Goal: Use online tool/utility: Utilize a website feature to perform a specific function

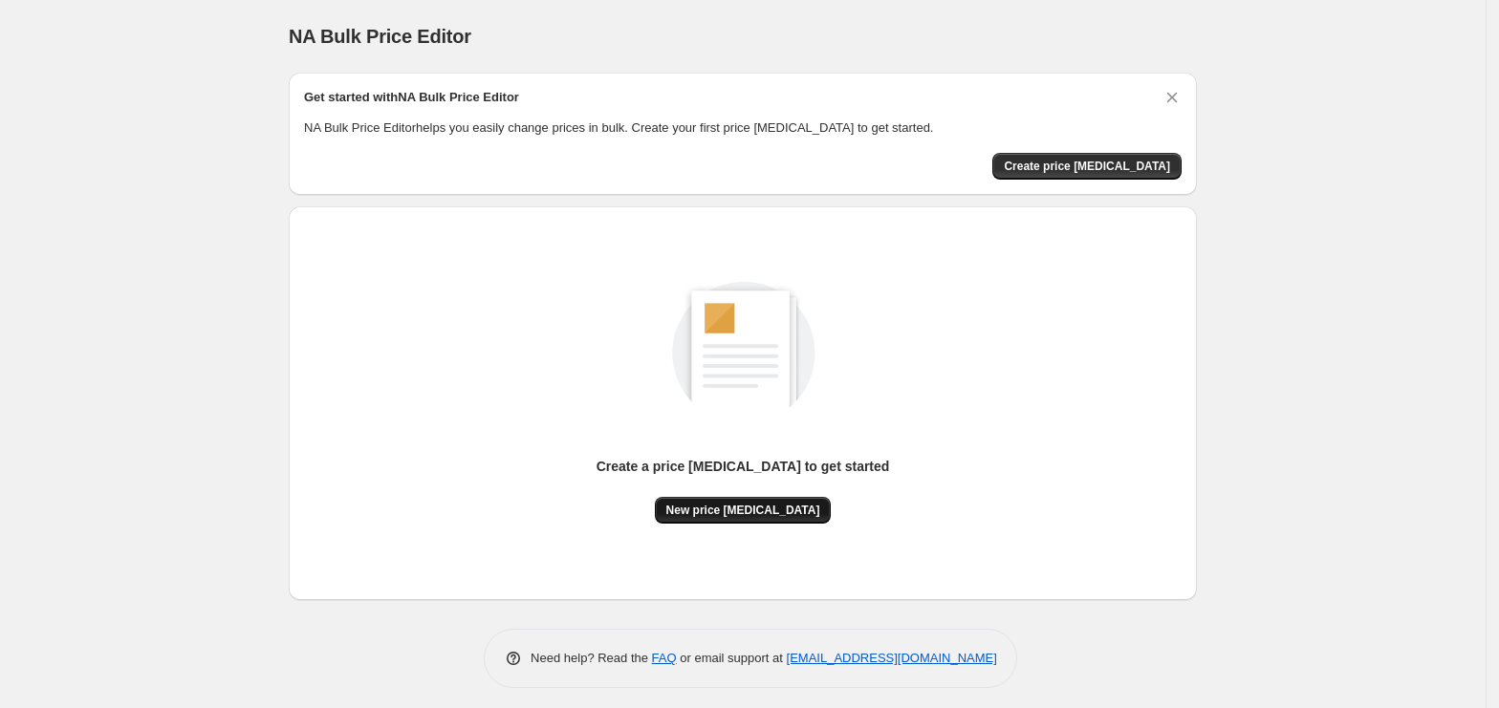
click at [776, 512] on span "New price [MEDICAL_DATA]" at bounding box center [743, 510] width 154 height 15
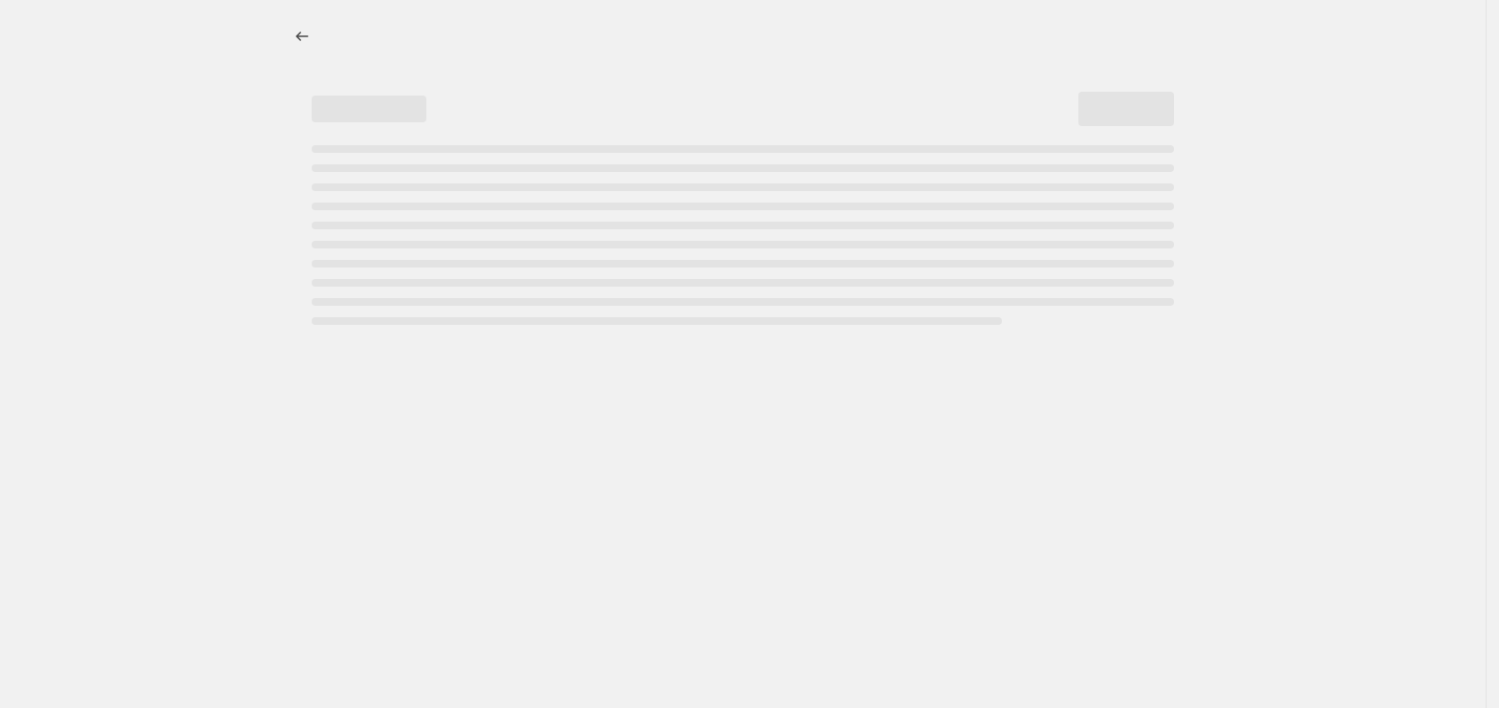
select select "percentage"
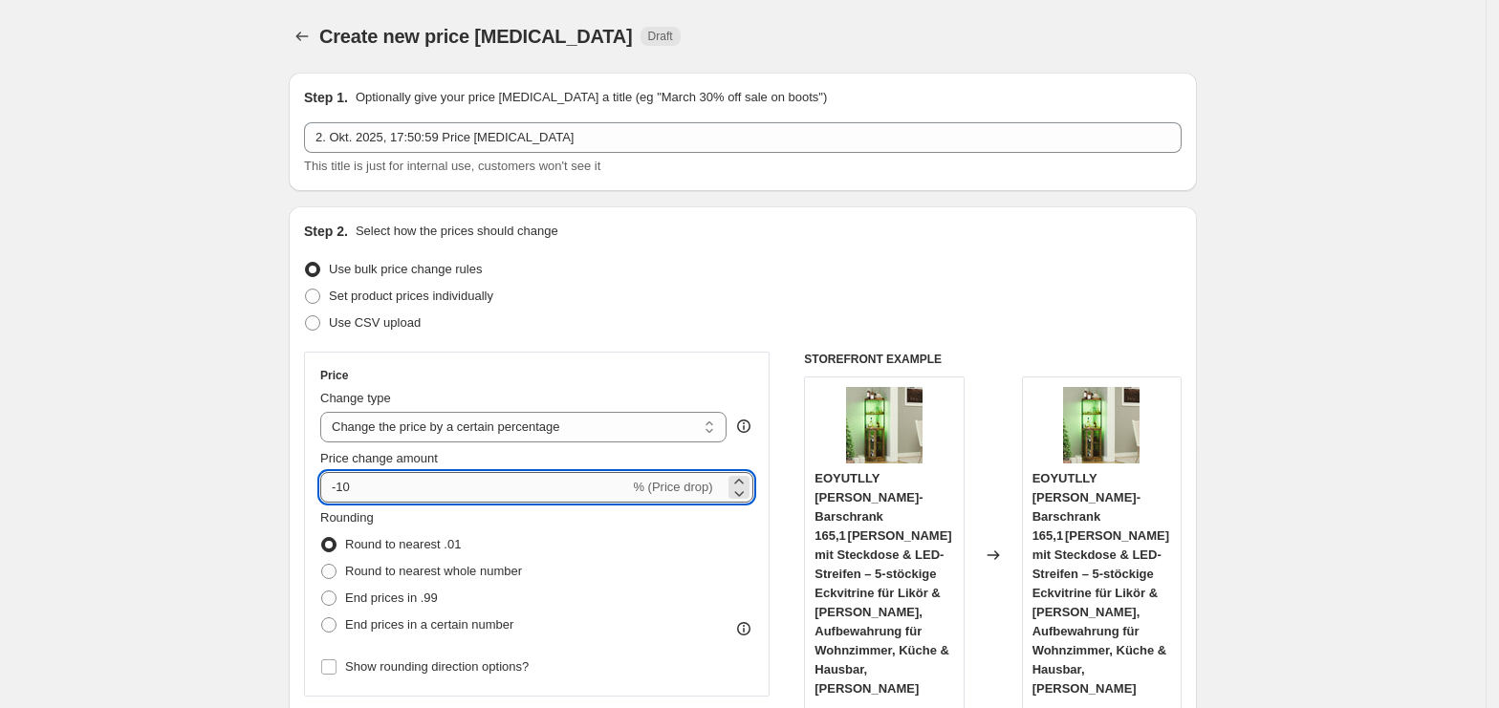
click at [428, 501] on input "-10" at bounding box center [474, 487] width 309 height 31
type input "-1"
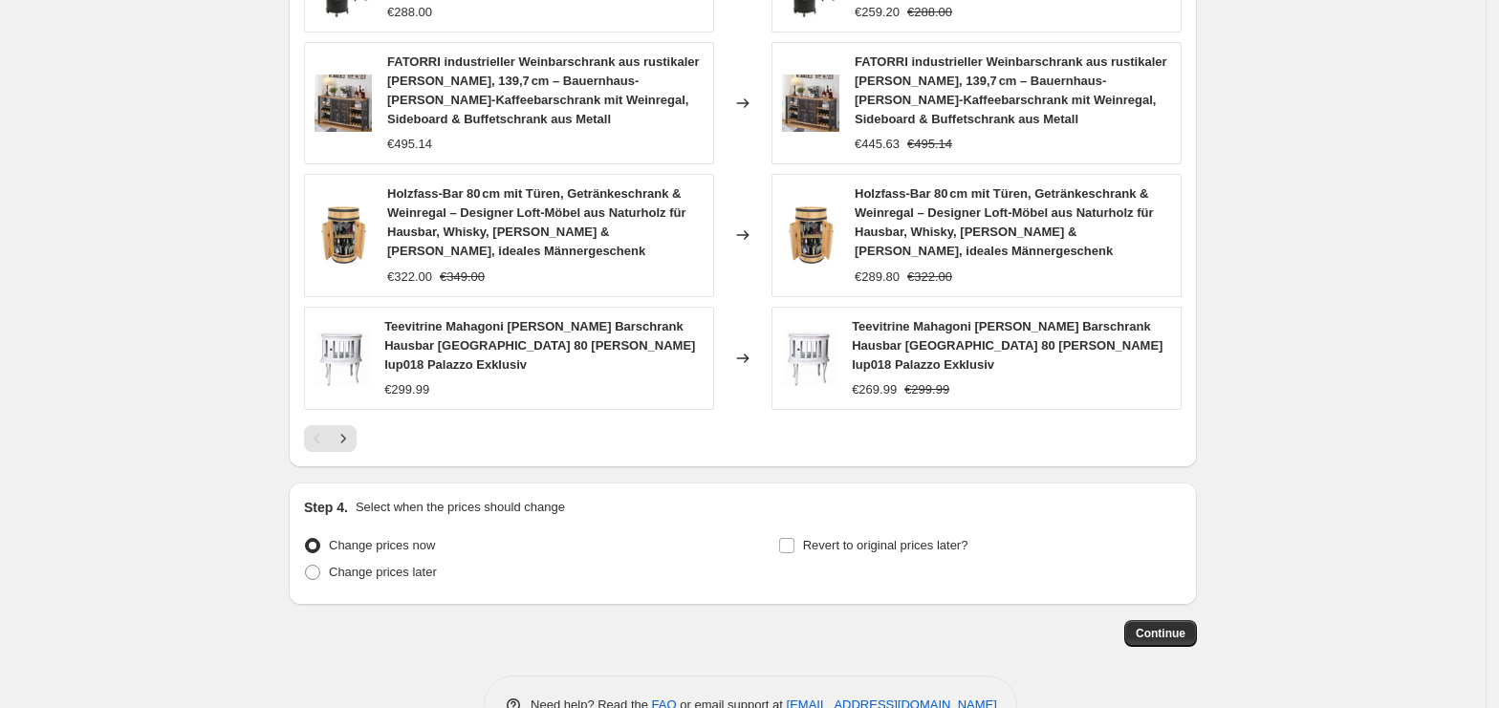
scroll to position [1334, 0]
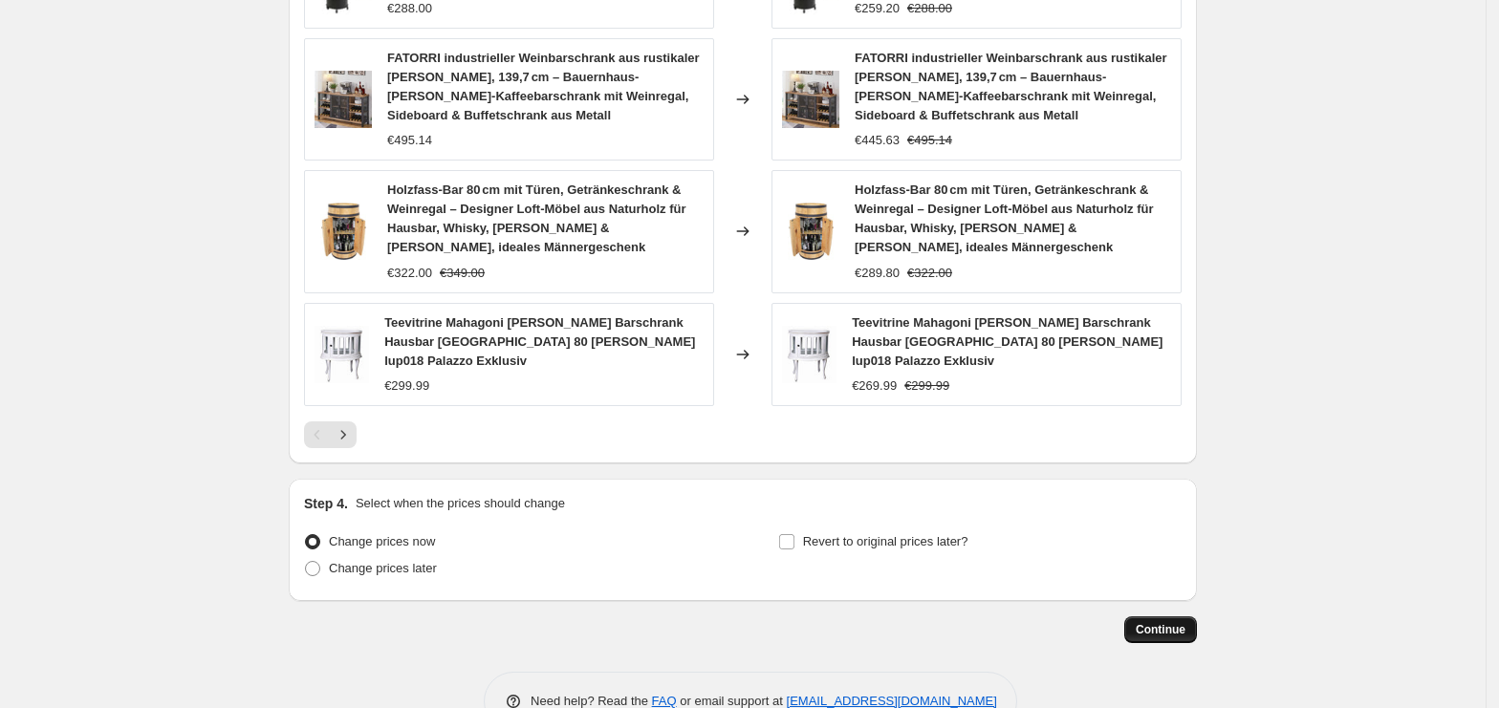
type input "-35"
click at [1160, 616] on button "Continue" at bounding box center [1160, 629] width 73 height 27
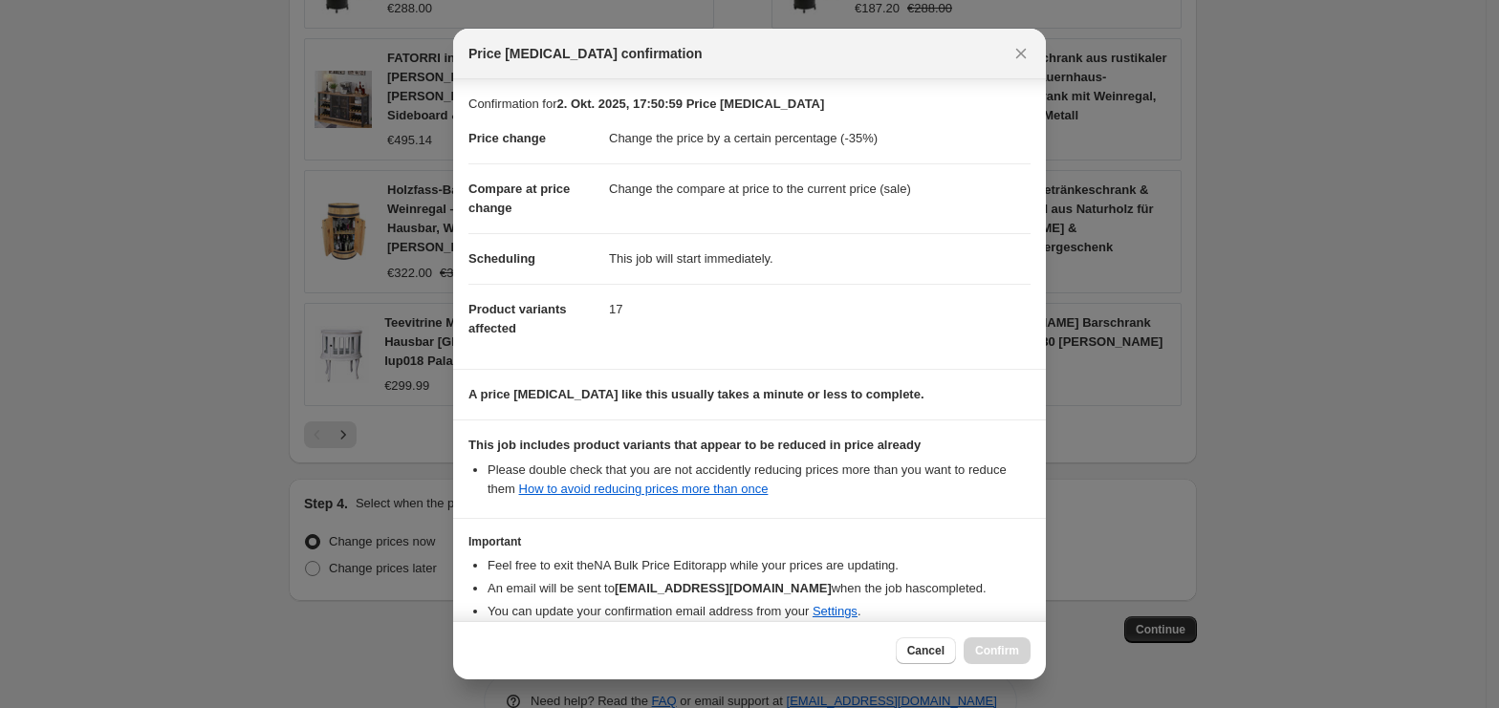
scroll to position [97, 0]
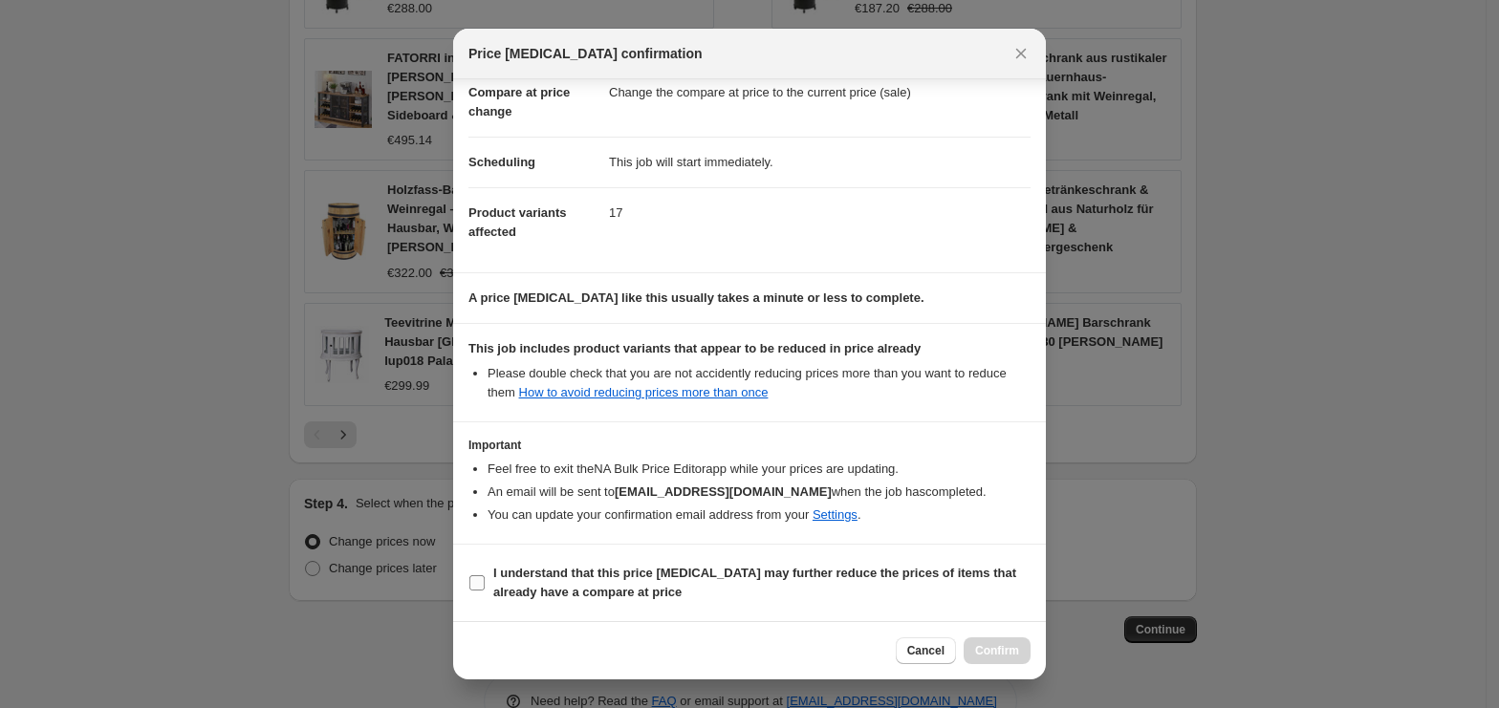
click at [648, 583] on span "I understand that this price [MEDICAL_DATA] may further reduce the prices of it…" at bounding box center [761, 583] width 537 height 38
click at [485, 583] on input "I understand that this price [MEDICAL_DATA] may further reduce the prices of it…" at bounding box center [476, 582] width 15 height 15
checkbox input "true"
click at [979, 655] on span "Confirm" at bounding box center [997, 650] width 44 height 15
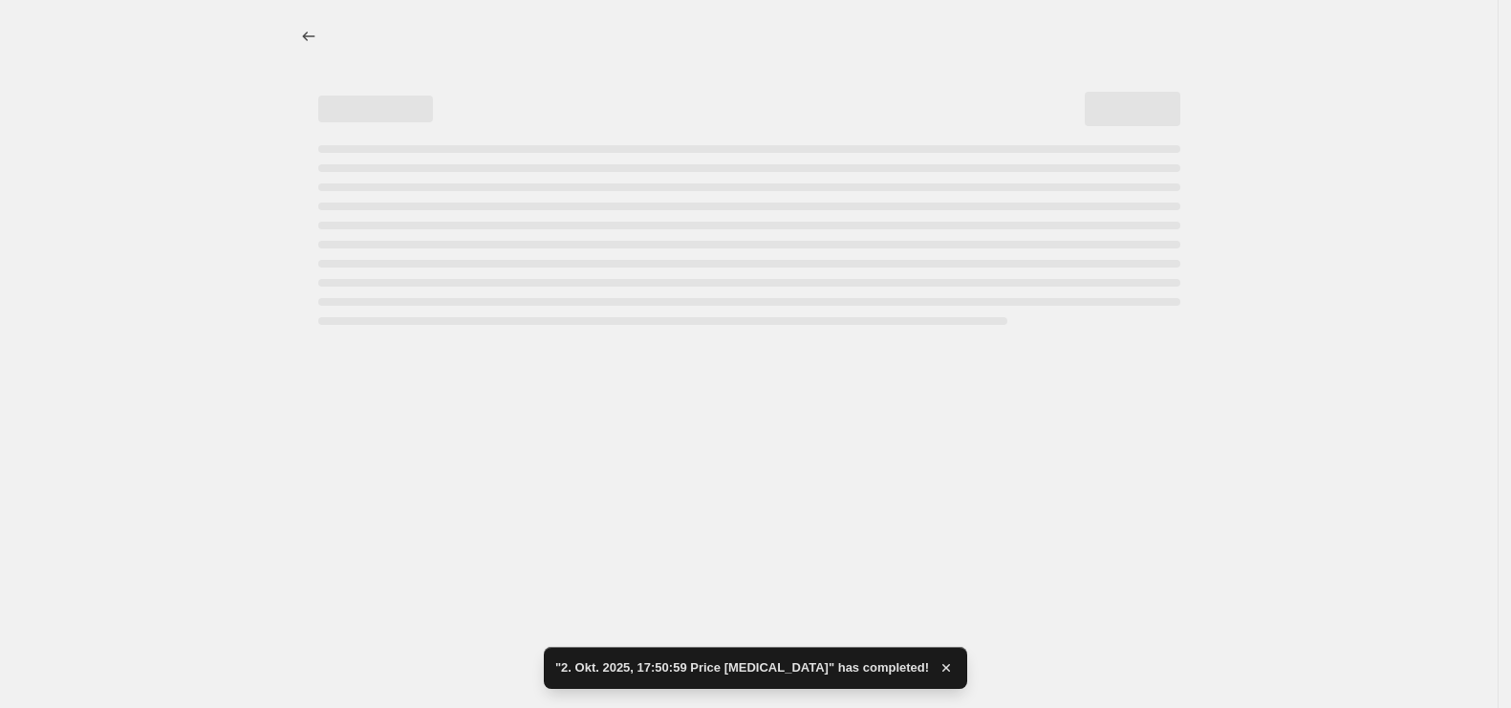
select select "percentage"
